Goal: Register for event/course

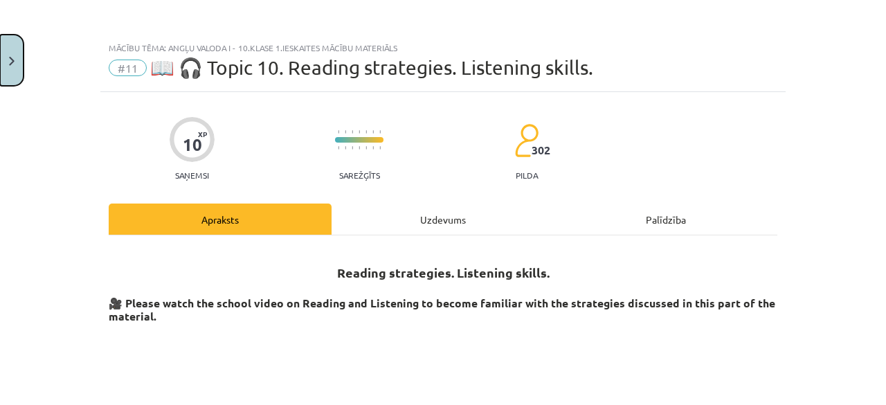
click at [21, 64] on button "Close" at bounding box center [12, 60] width 24 height 51
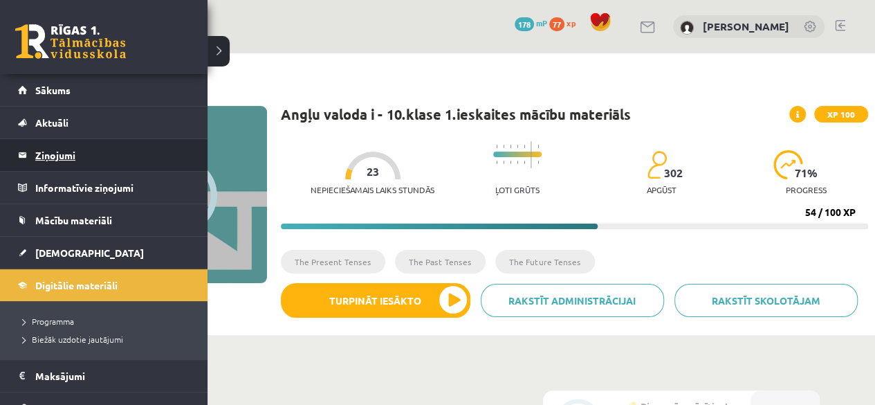
click at [54, 157] on legend "Ziņojumi 0" at bounding box center [112, 155] width 155 height 32
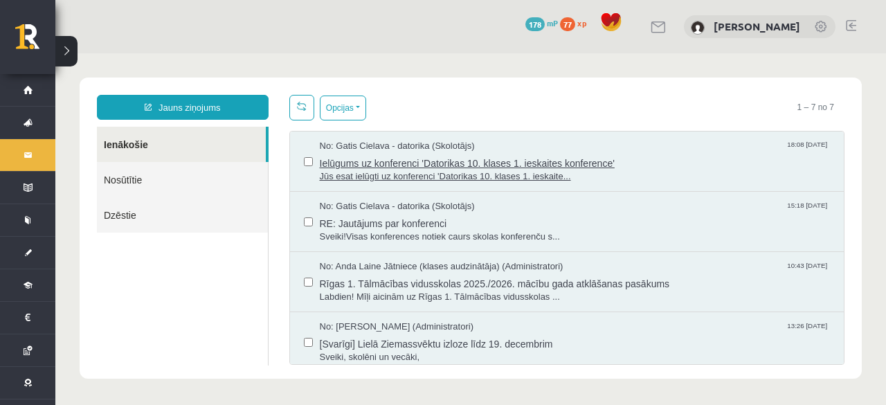
click at [376, 160] on span "Ielūgums uz konferenci 'Datorikas 10. klases 1. ieskaites konference'" at bounding box center [575, 161] width 511 height 17
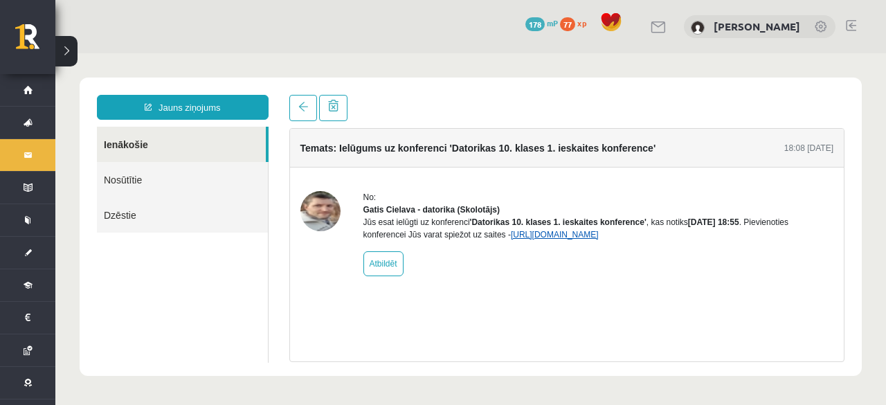
click at [547, 239] on link "[URL][DOMAIN_NAME]" at bounding box center [555, 235] width 88 height 10
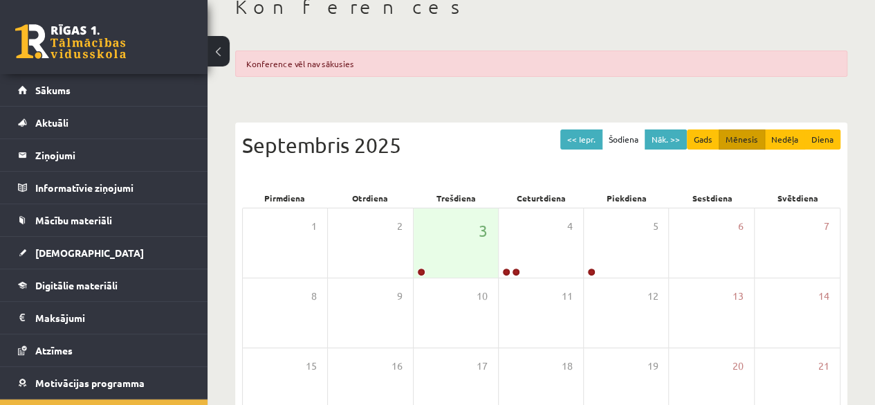
scroll to position [87, 0]
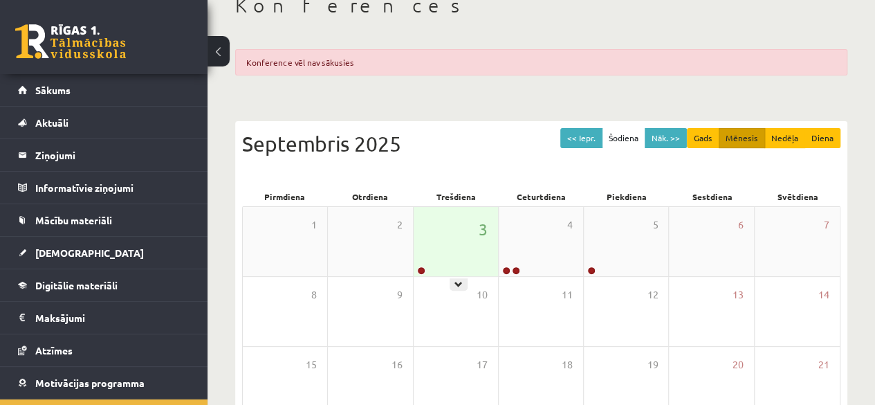
click at [444, 258] on div "3" at bounding box center [456, 241] width 84 height 69
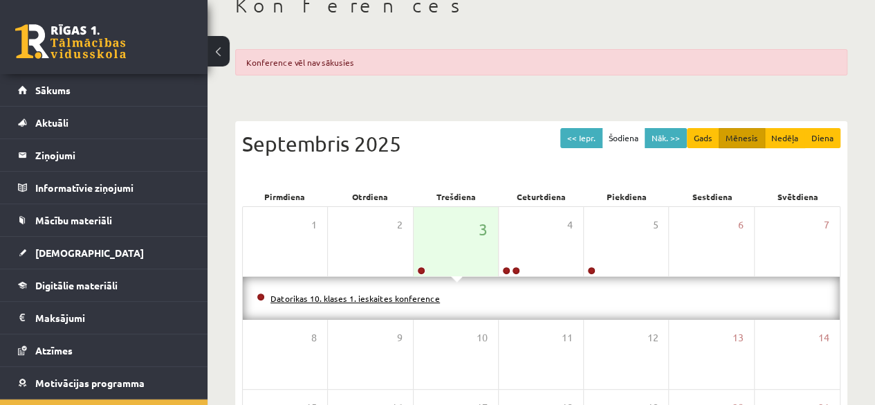
click at [400, 296] on link "Datorikas 10. klases 1. ieskaites konference" at bounding box center [356, 298] width 170 height 11
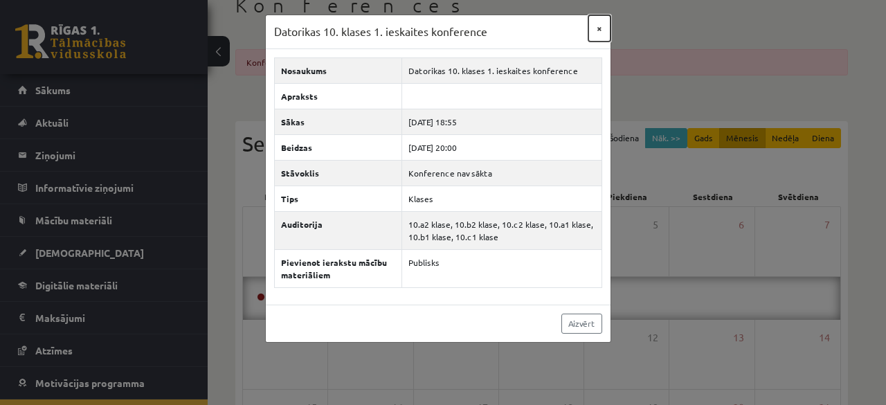
click at [598, 34] on button "×" at bounding box center [599, 28] width 22 height 26
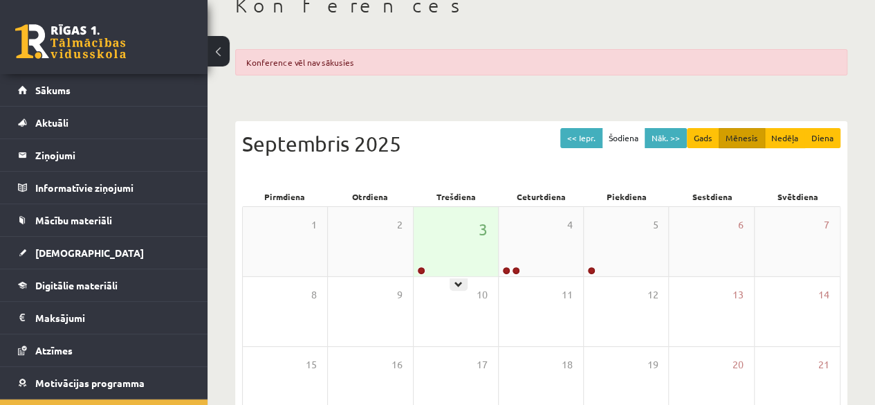
click at [451, 224] on div "3" at bounding box center [456, 241] width 84 height 69
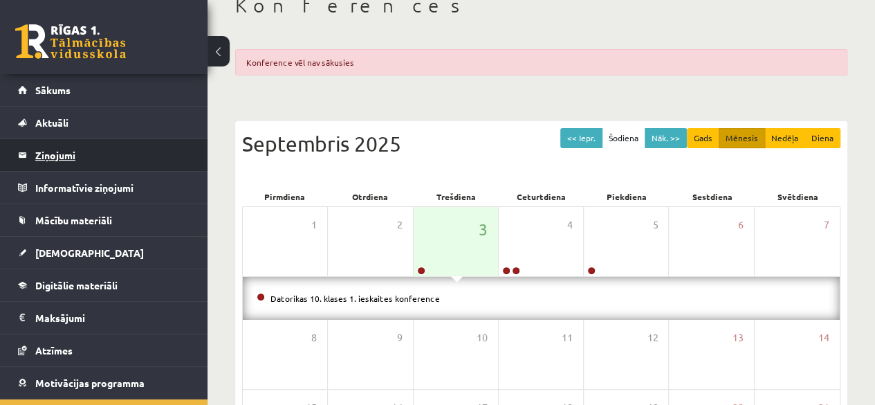
click at [55, 158] on legend "Ziņojumi 0" at bounding box center [112, 155] width 155 height 32
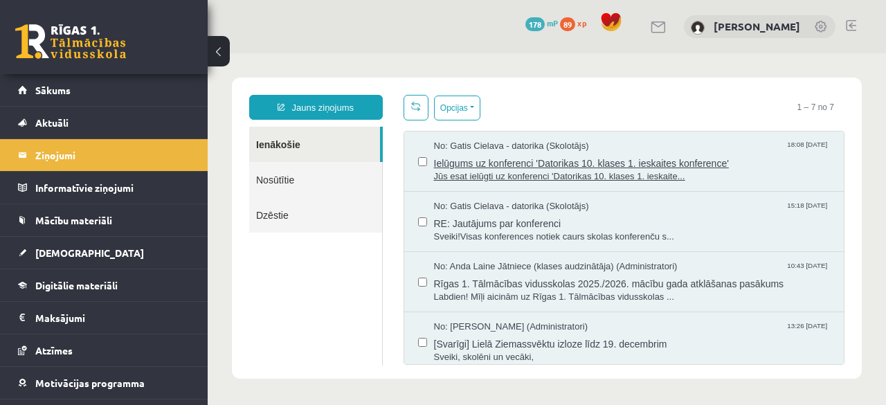
click at [482, 156] on span "Ielūgums uz konferenci 'Datorikas 10. klases 1. ieskaites konference'" at bounding box center [632, 161] width 397 height 17
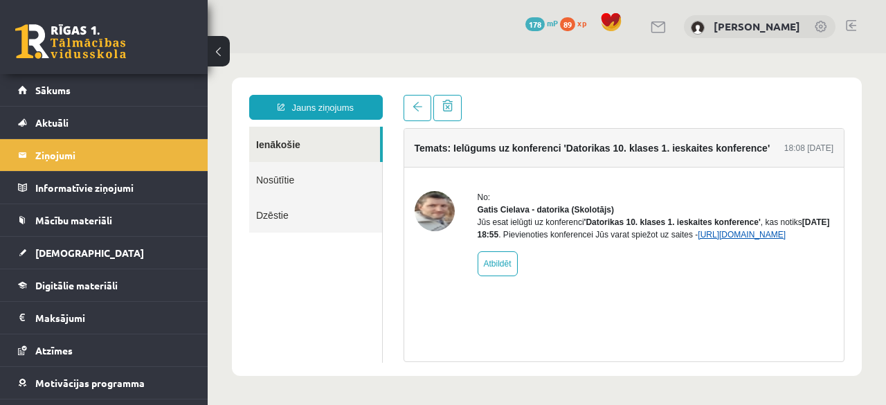
click at [698, 239] on link "https://eskola.r1tv.lv/conferences/4490/join" at bounding box center [742, 235] width 88 height 10
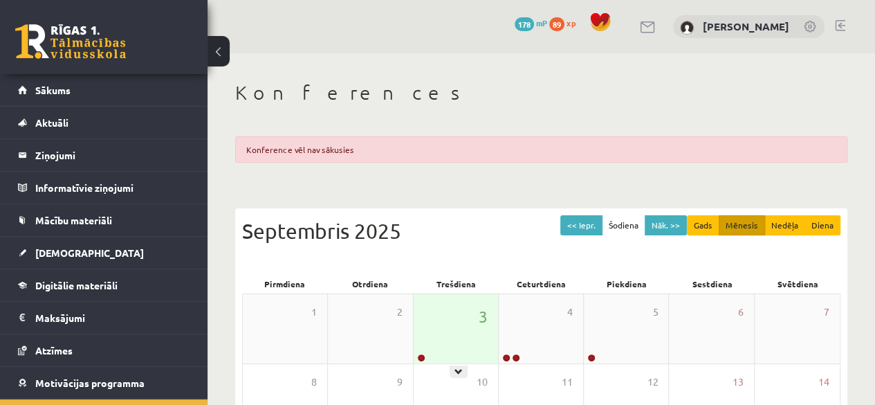
click at [467, 311] on div "3" at bounding box center [456, 328] width 84 height 69
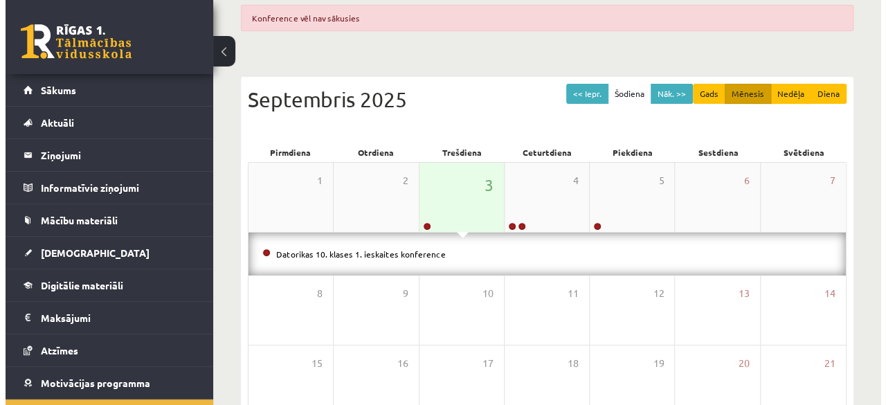
scroll to position [134, 0]
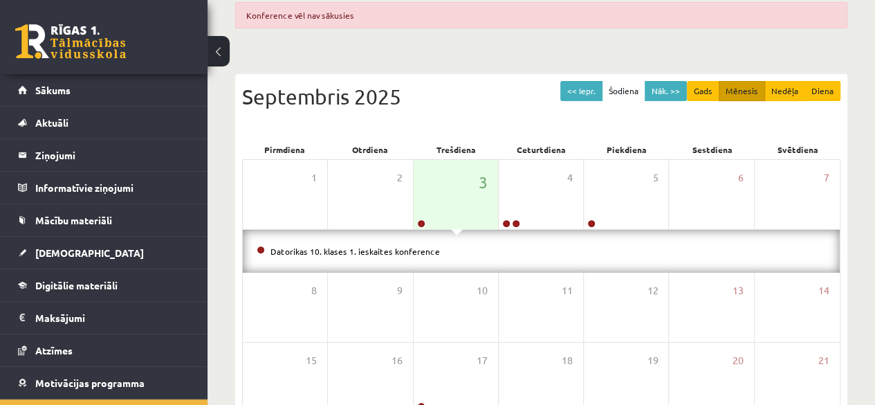
click at [378, 244] on li "Datorikas 10. klases 1. ieskaites konference" at bounding box center [542, 251] width 570 height 15
click at [347, 251] on link "Datorikas 10. klases 1. ieskaites konference" at bounding box center [356, 251] width 170 height 11
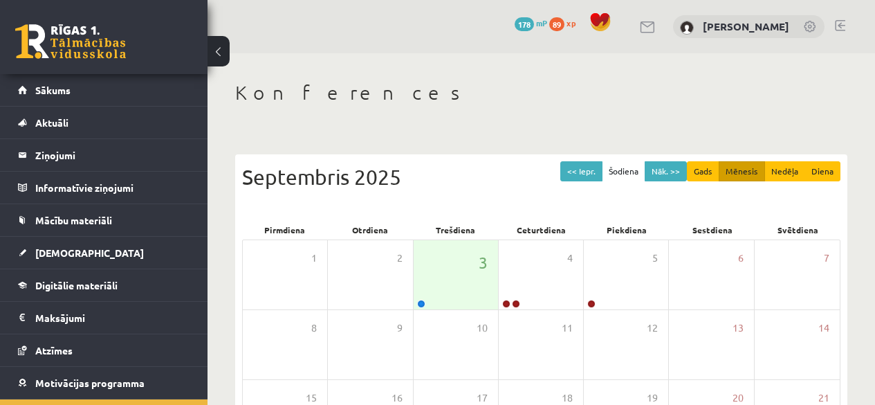
scroll to position [134, 0]
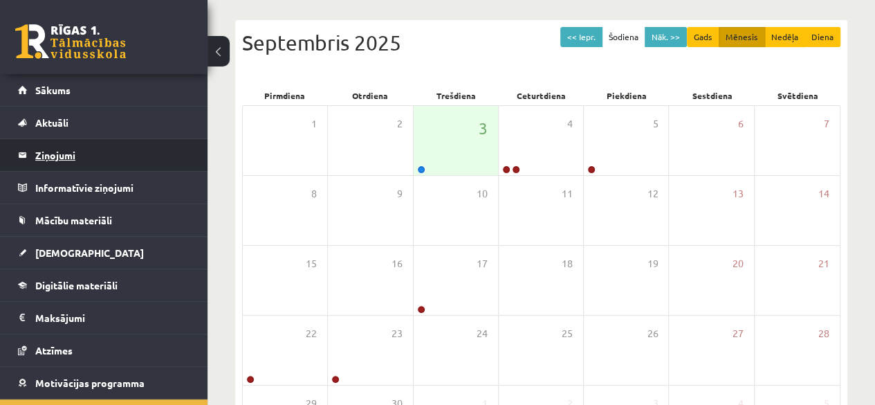
click at [64, 157] on legend "Ziņojumi 0" at bounding box center [112, 155] width 155 height 32
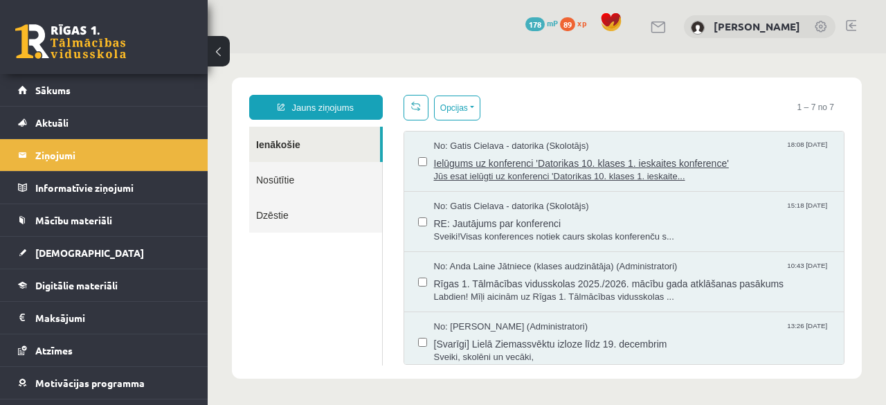
click at [502, 158] on span "Ielūgums uz konferenci 'Datorikas 10. klases 1. ieskaites konference'" at bounding box center [632, 161] width 397 height 17
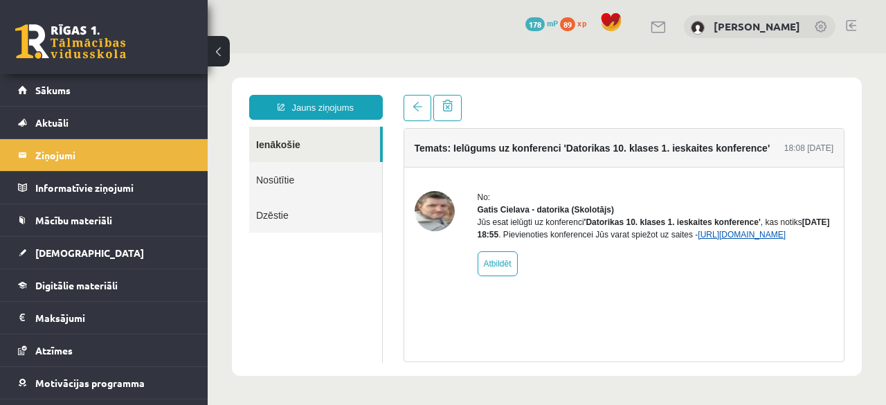
click at [698, 239] on link "[URL][DOMAIN_NAME]" at bounding box center [742, 235] width 88 height 10
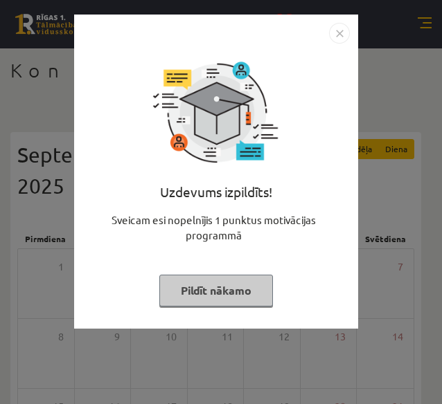
click at [342, 37] on img "Close" at bounding box center [339, 33] width 21 height 21
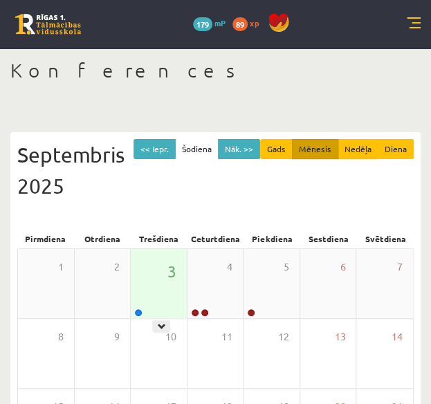
click at [183, 273] on div "3" at bounding box center [159, 283] width 56 height 69
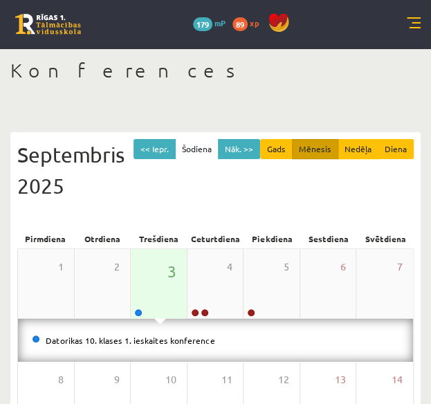
click at [183, 273] on div "3" at bounding box center [159, 283] width 56 height 69
